Goal: Check status: Check status

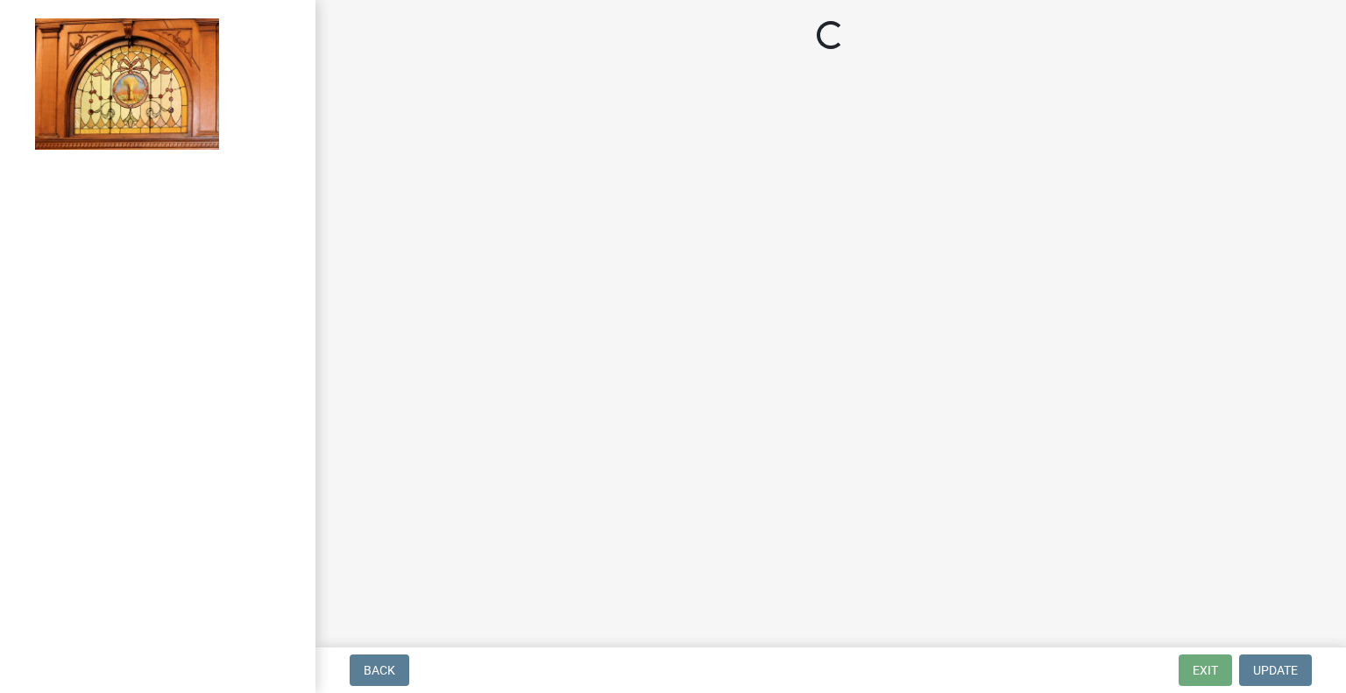
select select "62bb873c-c571-4454-ac8a-8c216551e2a3"
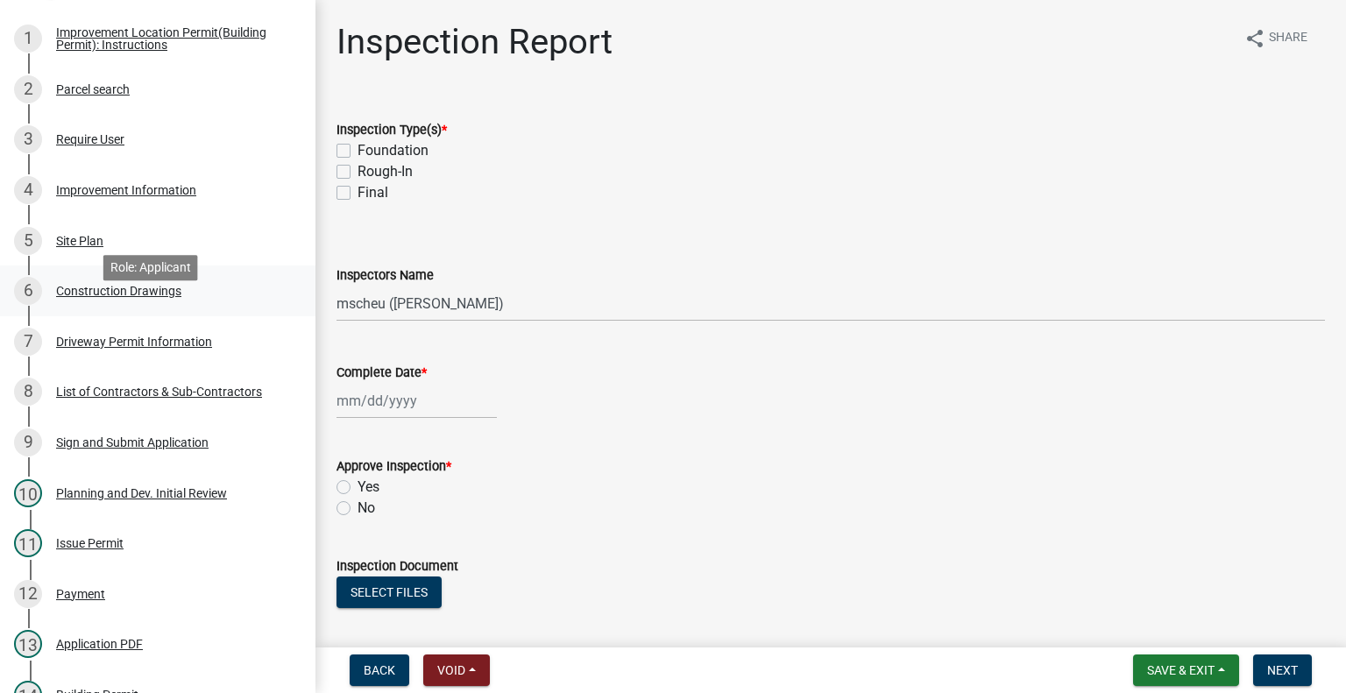
scroll to position [263, 0]
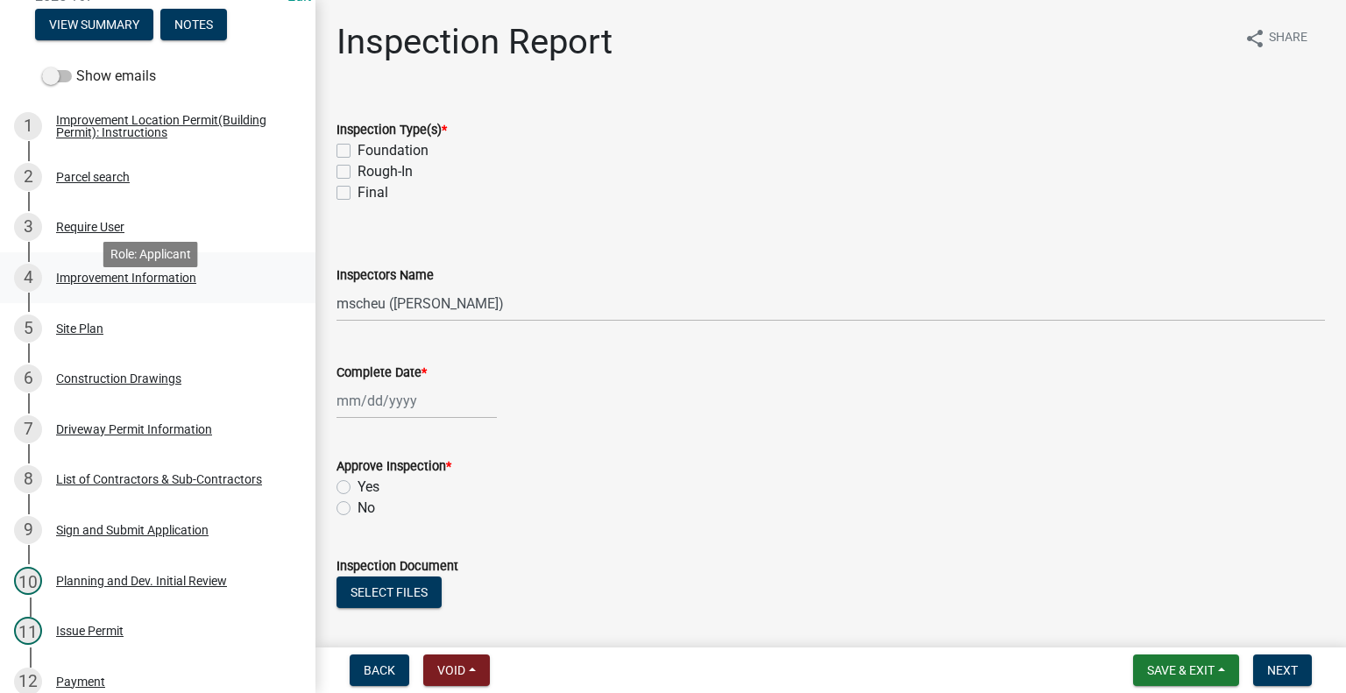
click at [161, 284] on div "Improvement Information" at bounding box center [126, 278] width 140 height 12
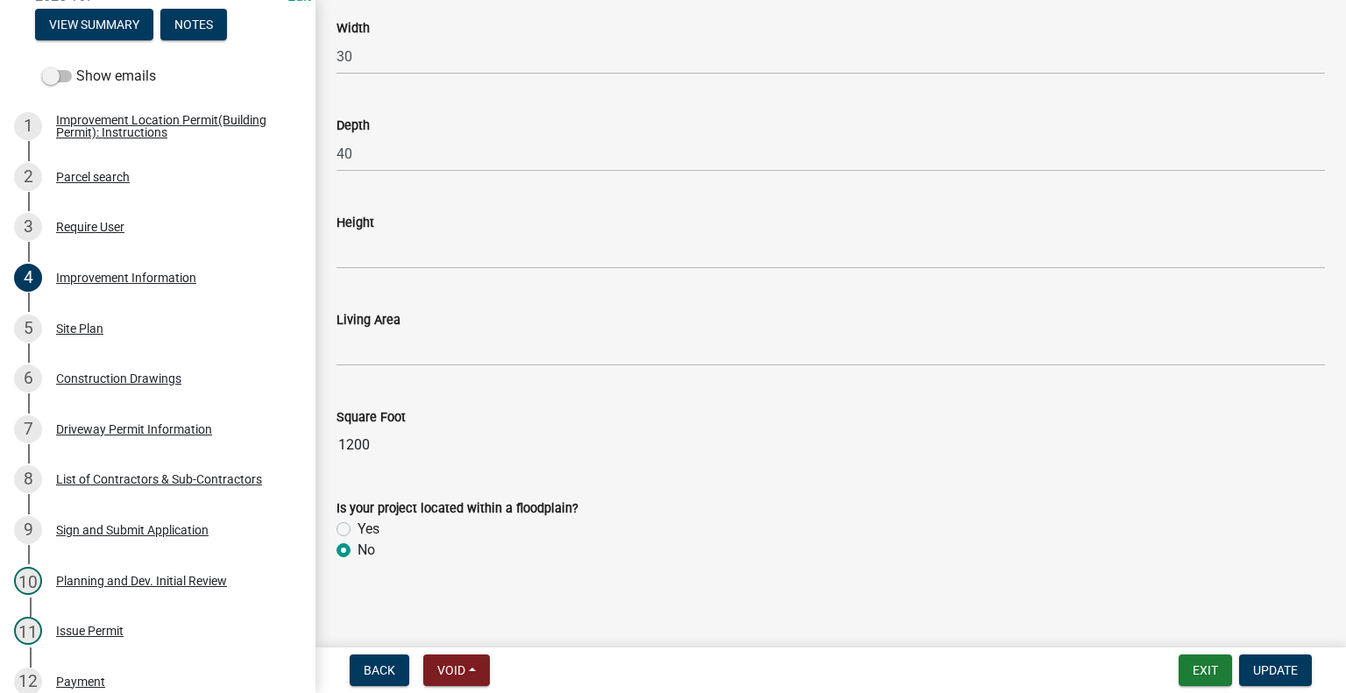
scroll to position [2287, 0]
click at [81, 335] on div "Site Plan" at bounding box center [79, 329] width 47 height 12
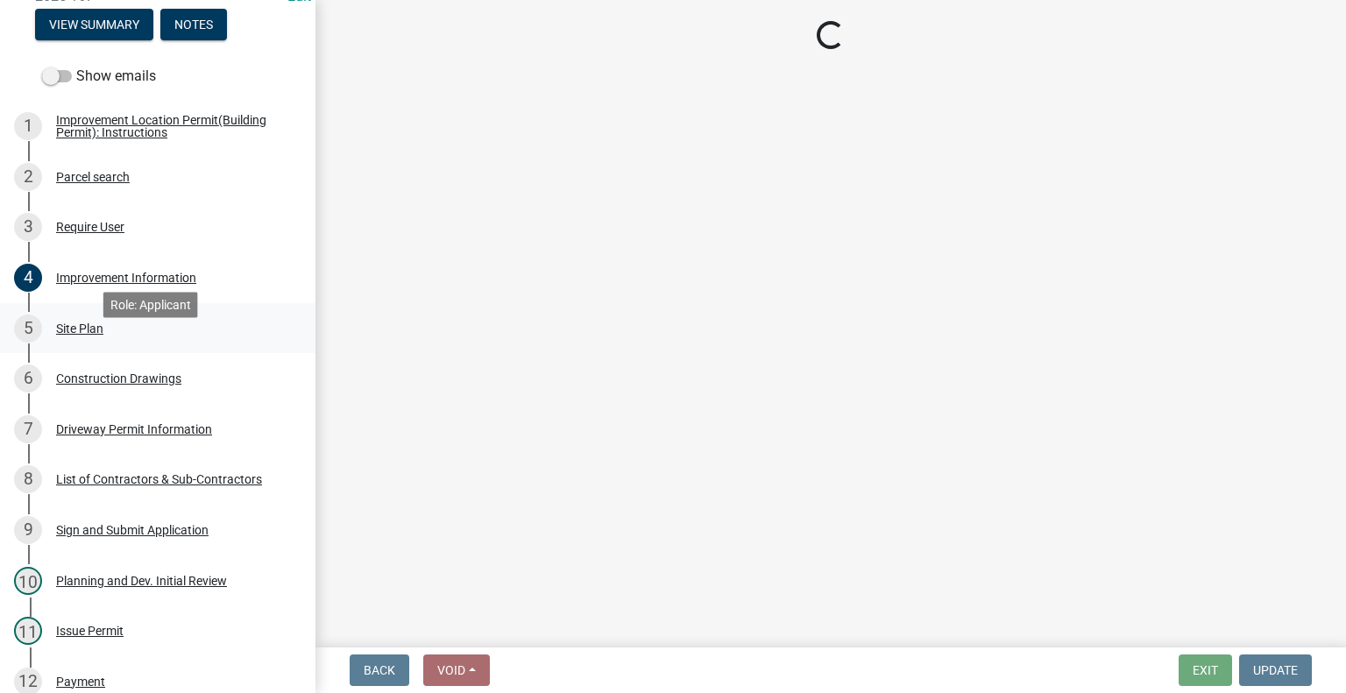
scroll to position [0, 0]
click at [103, 385] on div "Construction Drawings" at bounding box center [118, 379] width 125 height 12
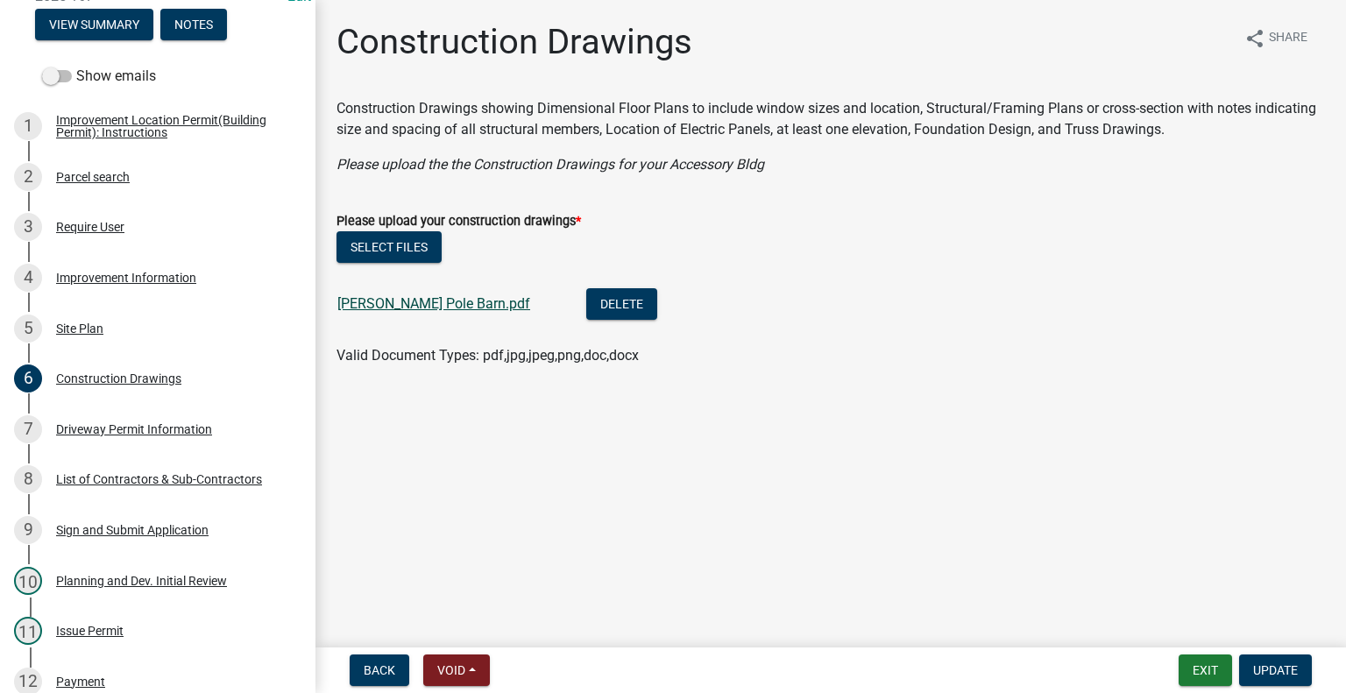
click at [436, 308] on link "[PERSON_NAME] Pole Barn.pdf" at bounding box center [433, 303] width 193 height 17
click at [65, 335] on div "Site Plan" at bounding box center [79, 329] width 47 height 12
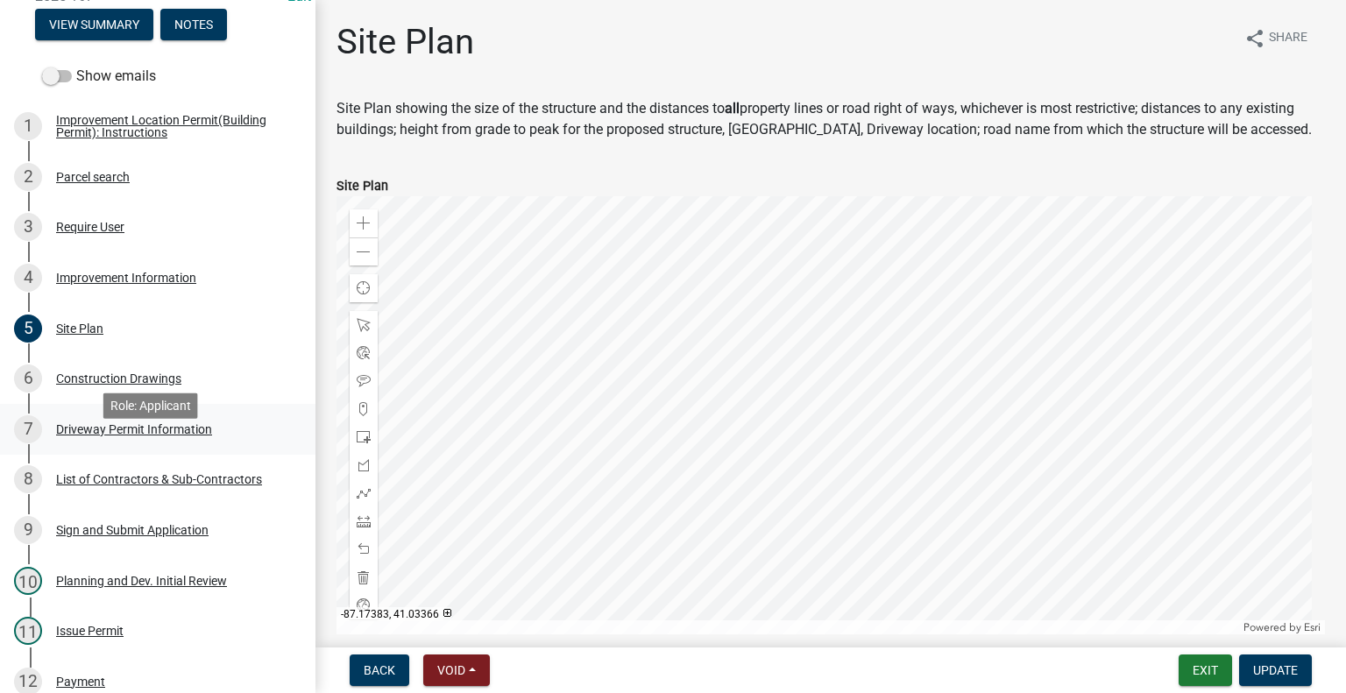
click at [135, 444] on div "7 Driveway Permit Information" at bounding box center [150, 429] width 273 height 28
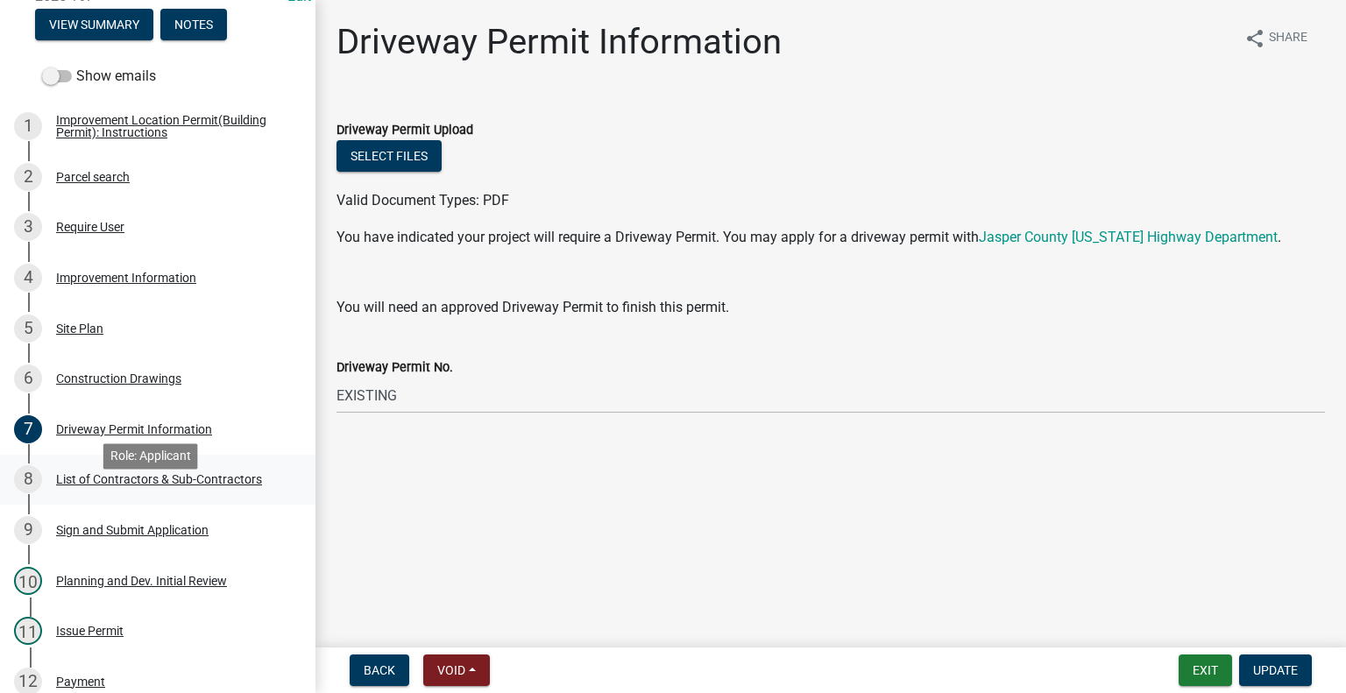
click at [245, 486] on div "List of Contractors & Sub-Contractors" at bounding box center [159, 479] width 206 height 12
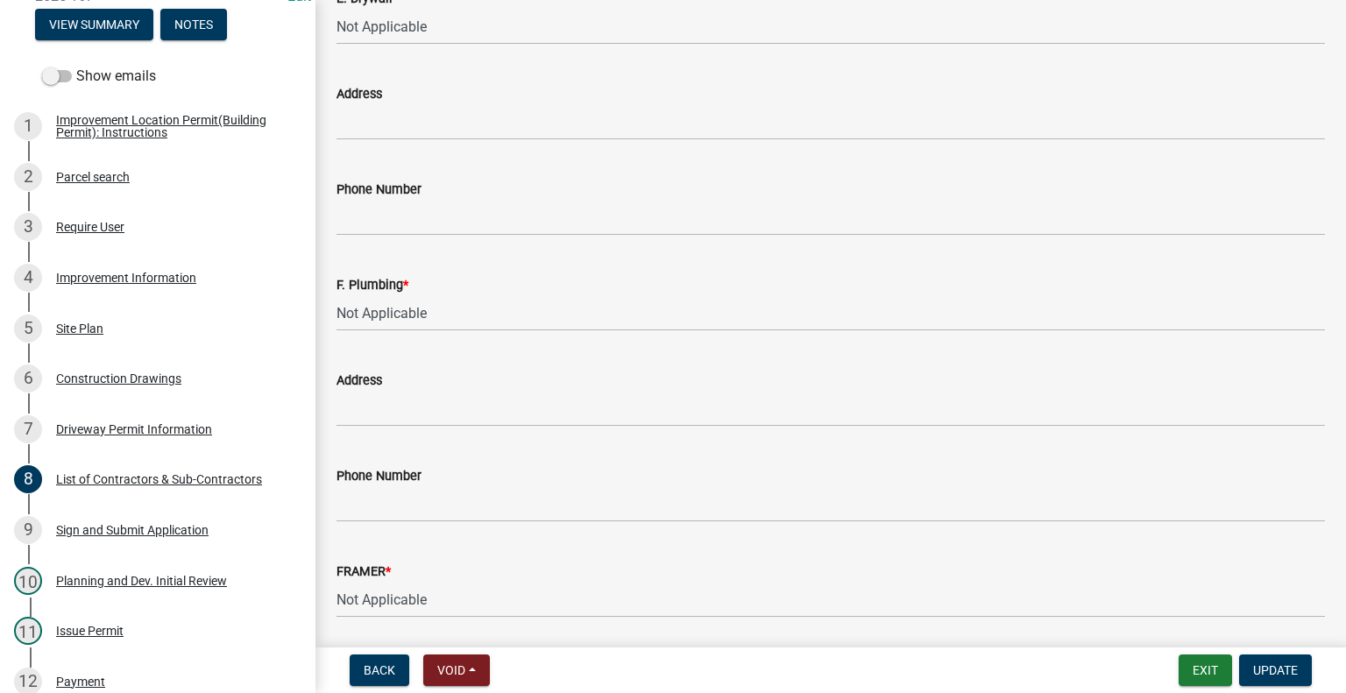
scroll to position [1788, 0]
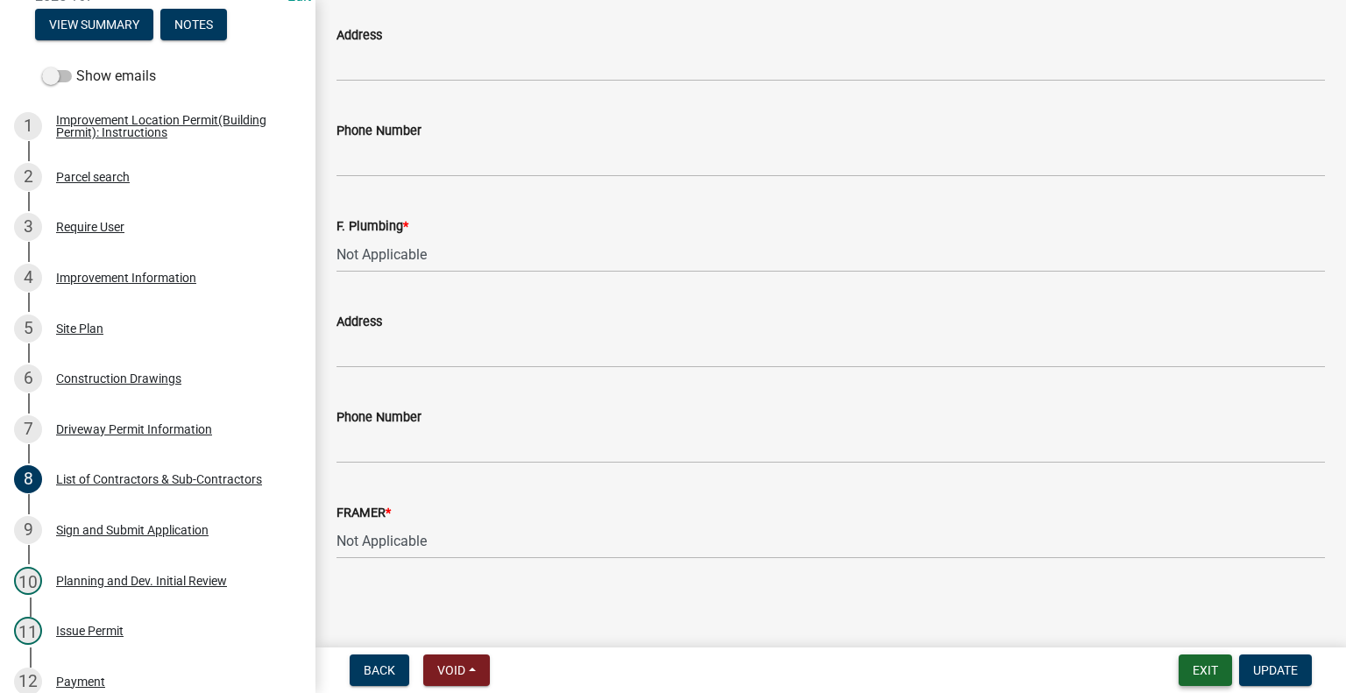
click at [1198, 672] on button "Exit" at bounding box center [1205, 671] width 53 height 32
